Goal: Entertainment & Leisure: Consume media (video, audio)

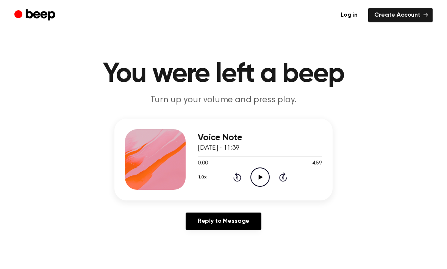
click at [259, 173] on icon "Play Audio" at bounding box center [259, 176] width 19 height 19
click at [233, 183] on div "1.0x Rewind 5 seconds Pause Audio Skip 5 seconds" at bounding box center [260, 176] width 124 height 19
click at [241, 178] on icon at bounding box center [237, 176] width 8 height 9
click at [240, 180] on icon at bounding box center [237, 176] width 8 height 9
click at [239, 177] on icon "Rewind 5 seconds" at bounding box center [237, 177] width 8 height 10
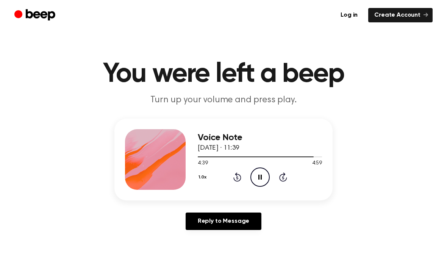
click at [234, 180] on icon "Rewind 5 seconds" at bounding box center [237, 177] width 8 height 10
click at [239, 180] on icon "Rewind 5 seconds" at bounding box center [237, 177] width 8 height 10
click at [238, 177] on icon "Rewind 5 seconds" at bounding box center [237, 177] width 8 height 10
click at [236, 180] on icon "Rewind 5 seconds" at bounding box center [237, 177] width 8 height 10
click at [235, 178] on icon "Rewind 5 seconds" at bounding box center [237, 177] width 8 height 10
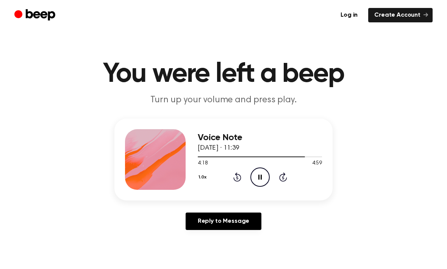
click at [240, 180] on icon at bounding box center [237, 176] width 8 height 9
drag, startPoint x: 140, startPoint y: 77, endPoint x: 134, endPoint y: 76, distance: 5.7
click at [134, 76] on h1 "You were left a beep" at bounding box center [224, 74] width 388 height 27
click at [109, 69] on h1 "You were left a beep" at bounding box center [224, 74] width 388 height 27
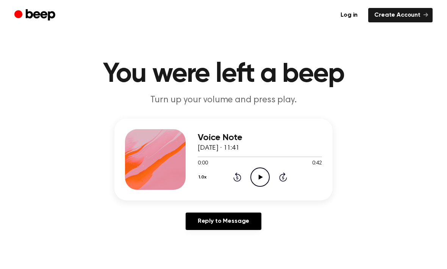
click at [261, 172] on icon "Play Audio" at bounding box center [259, 176] width 19 height 19
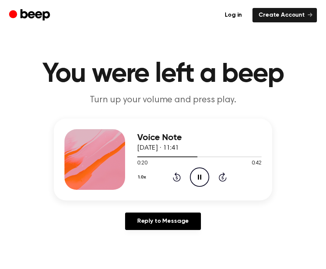
click at [203, 175] on icon "Pause Audio" at bounding box center [199, 176] width 19 height 19
